Goal: Share content: Share content

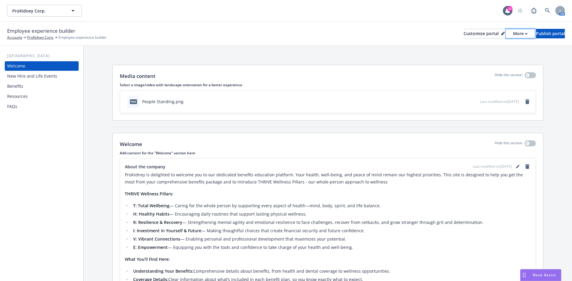
click at [513, 33] on div "More" at bounding box center [520, 33] width 15 height 9
click at [488, 57] on link "Copy portal link" at bounding box center [488, 59] width 54 height 12
